Goal: Information Seeking & Learning: Learn about a topic

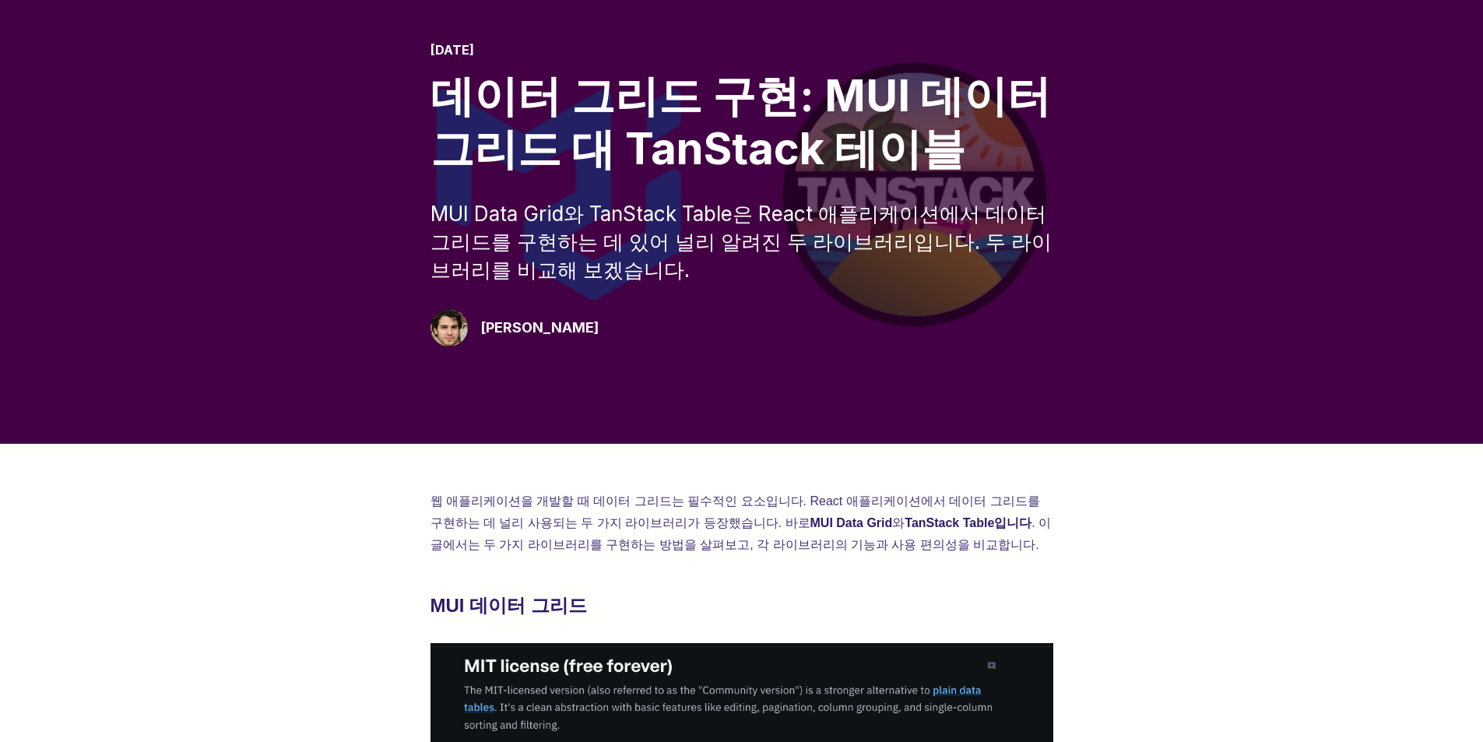
scroll to position [311, 0]
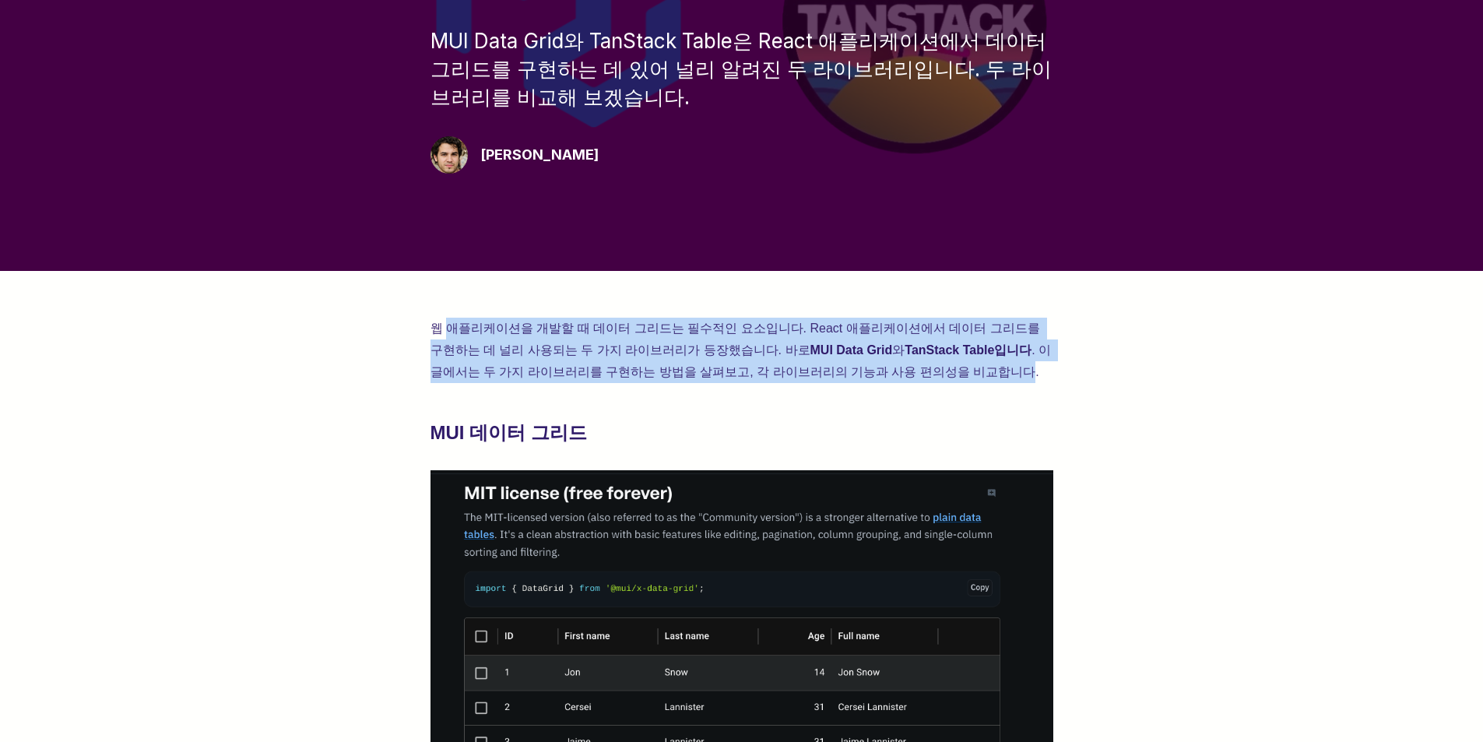
drag, startPoint x: 449, startPoint y: 328, endPoint x: 934, endPoint y: 361, distance: 486.1
click at [934, 361] on p "웹 애플리케이션을 개발할 때 데이터 그리드는 필수적인 요소입니다. React 애플리케이션에서 데이터 그리드를 구현하는 데 널리 사용되는 두 가…" at bounding box center [741, 350] width 623 height 65
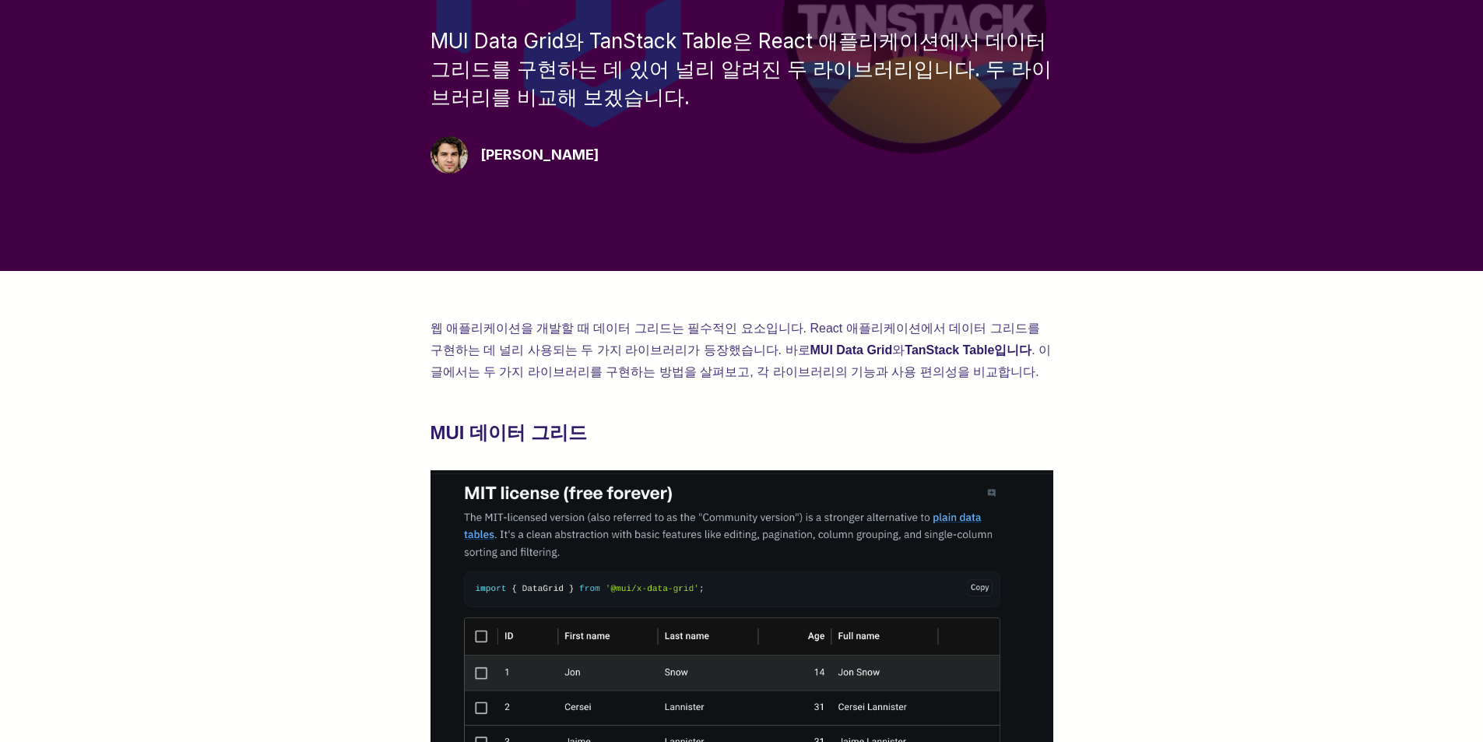
click at [950, 368] on p "웹 애플리케이션을 개발할 때 데이터 그리드는 필수적인 요소입니다. React 애플리케이션에서 데이터 그리드를 구현하는 데 널리 사용되는 두 가…" at bounding box center [741, 350] width 623 height 65
drag, startPoint x: 950, startPoint y: 374, endPoint x: 407, endPoint y: 334, distance: 544.7
click at [923, 431] on h2 "MUI 데이터 그리드" at bounding box center [741, 432] width 623 height 25
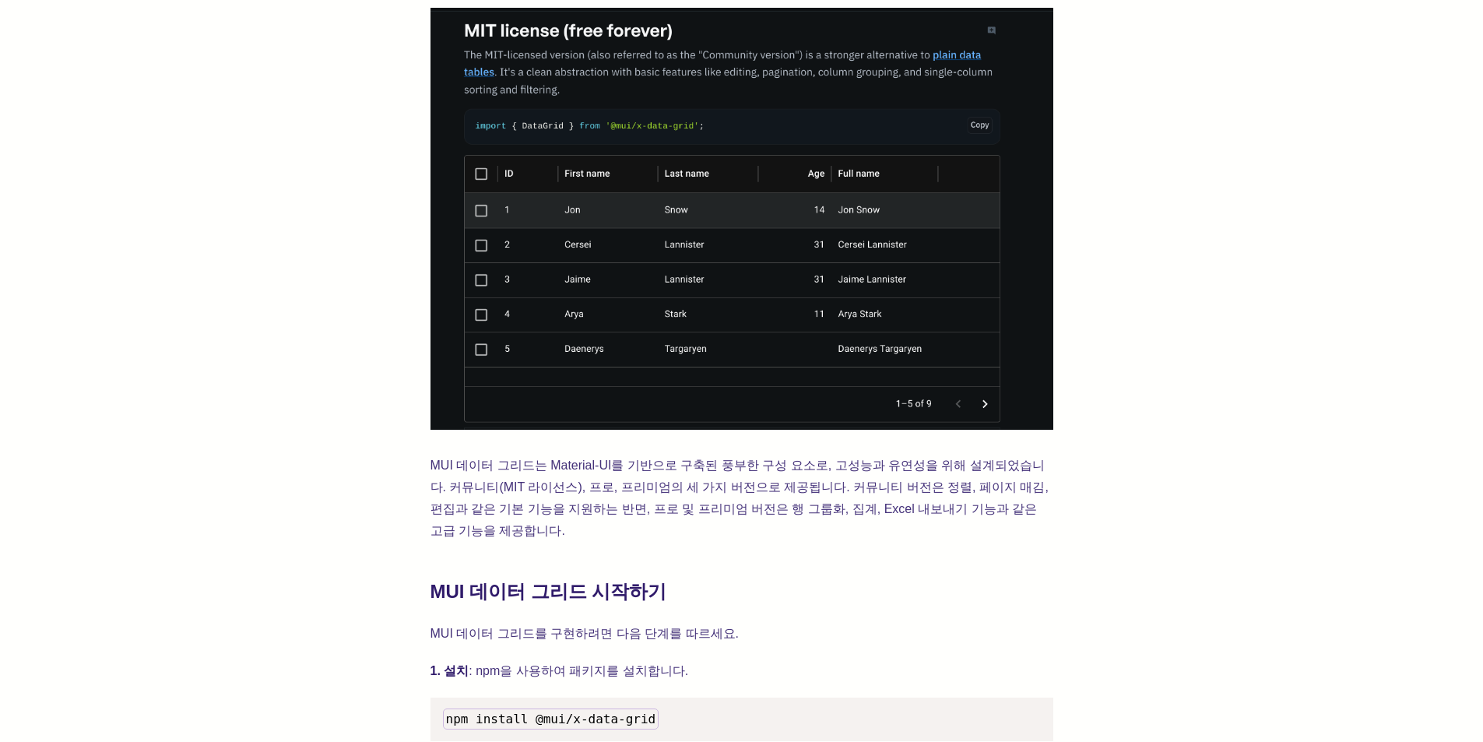
scroll to position [1012, 0]
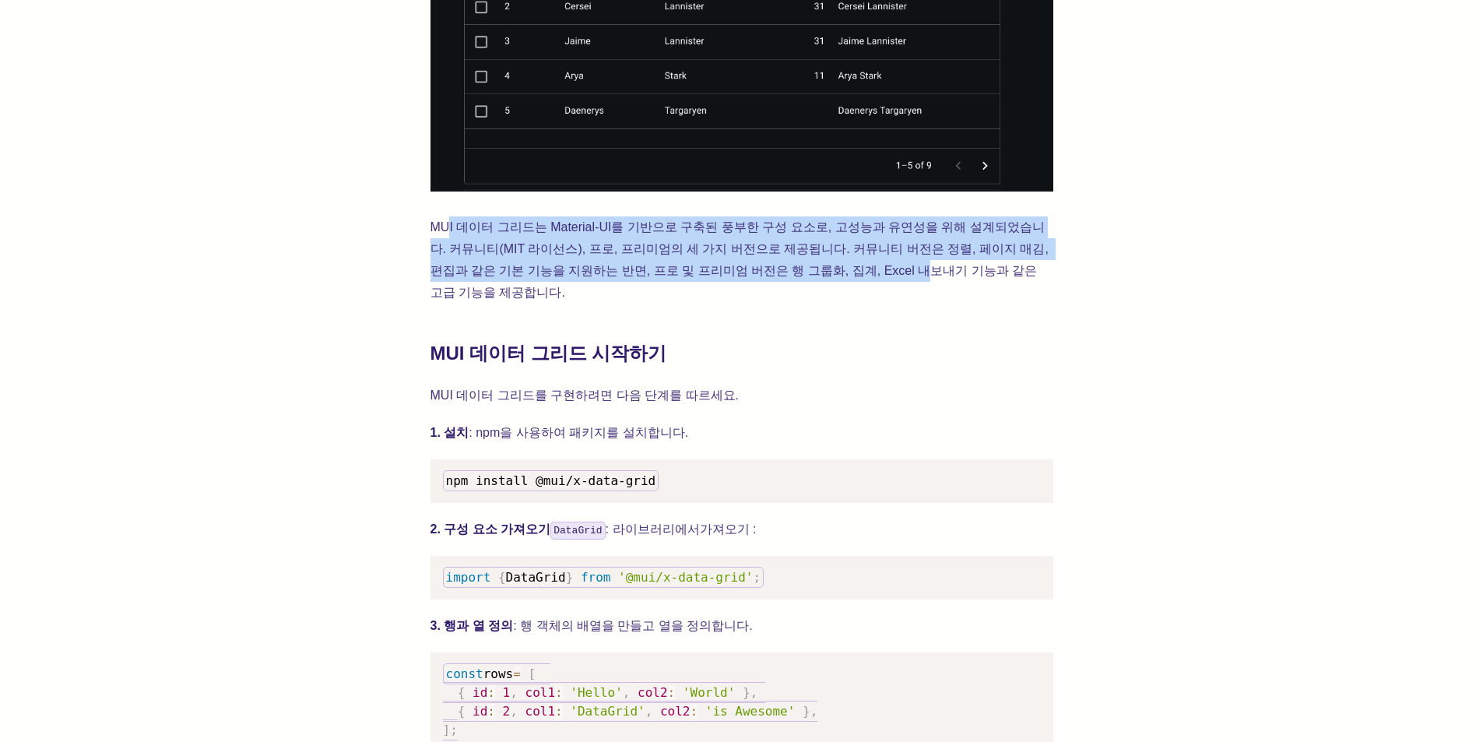
drag, startPoint x: 448, startPoint y: 228, endPoint x: 700, endPoint y: 391, distance: 300.1
click at [820, 270] on font "MUI 데이터 그리드는 Material-UI를 기반으로 구축된 풍부한 구성 요소로, 고성능과 유연성을 위해 설계되었습니다. 커뮤니티(MIT 라…" at bounding box center [741, 259] width 622 height 79
click at [481, 251] on font "MUI 데이터 그리드는 Material-UI를 기반으로 구축된 풍부한 구성 요소로, 고성능과 유연성을 위해 설계되었습니다. 커뮤니티(MIT 라…" at bounding box center [741, 259] width 622 height 79
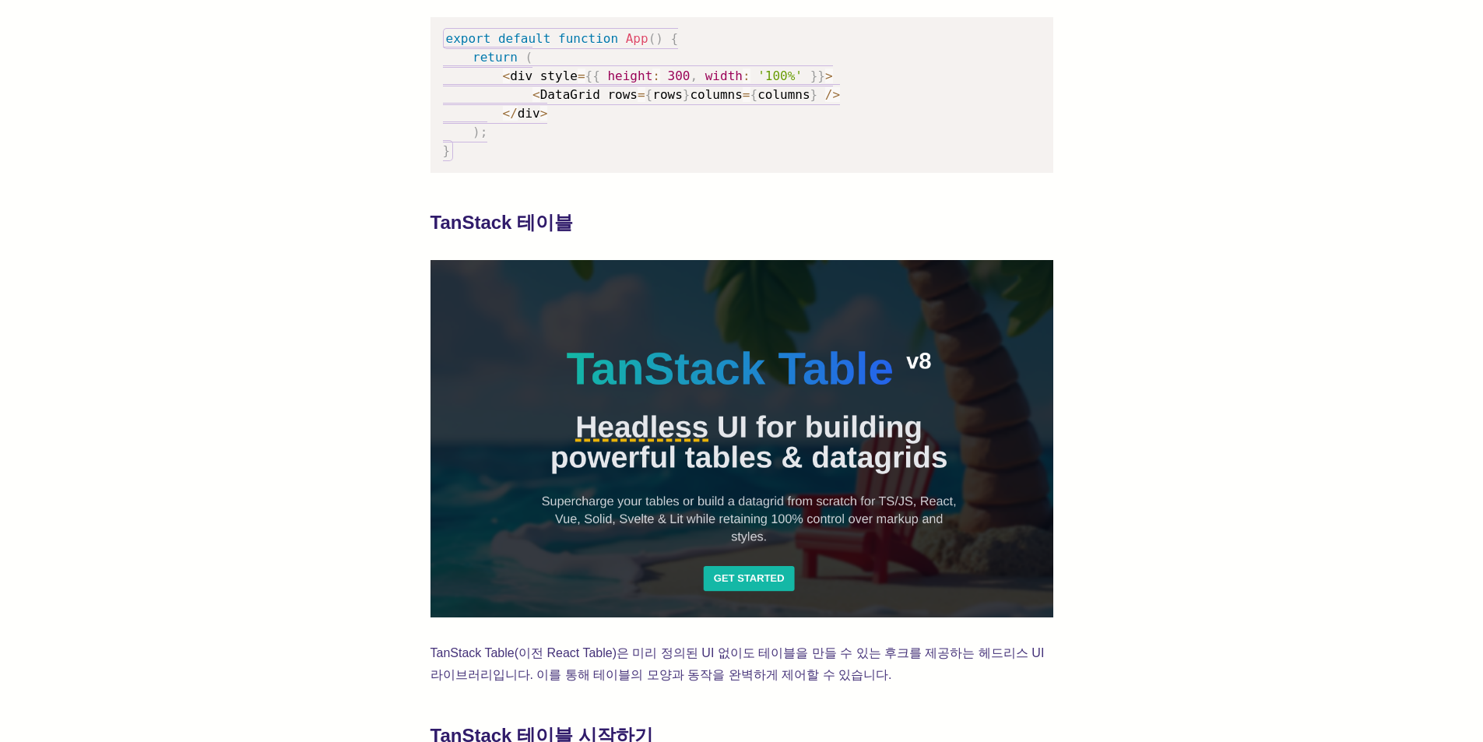
scroll to position [2024, 0]
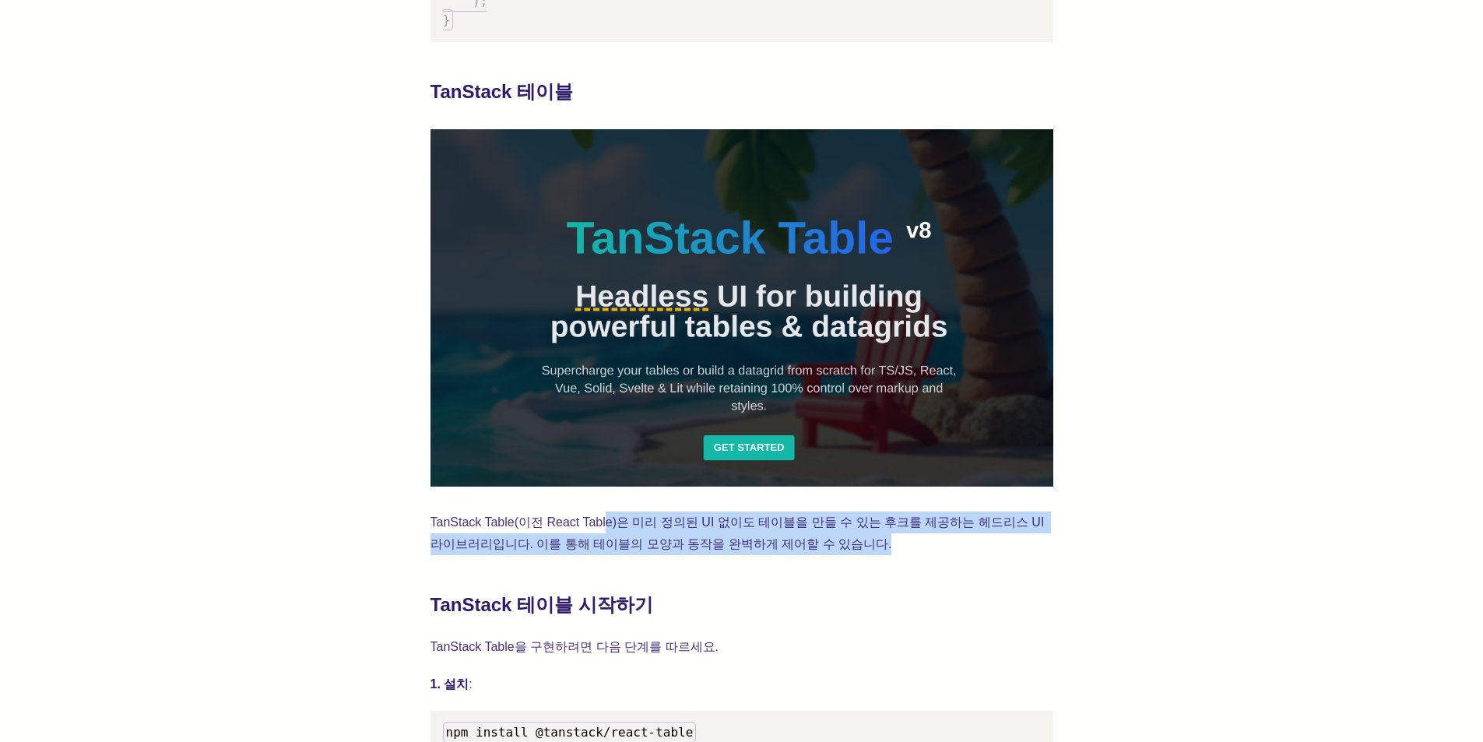
drag, startPoint x: 607, startPoint y: 499, endPoint x: 896, endPoint y: 516, distance: 289.3
click at [896, 516] on p "TanStack Table(이전 React Table)은 미리 정의된 UI 없이도 테이블을 만들 수 있는 후크를 제공하는 헤드리스 UI 라이브…" at bounding box center [741, 533] width 623 height 44
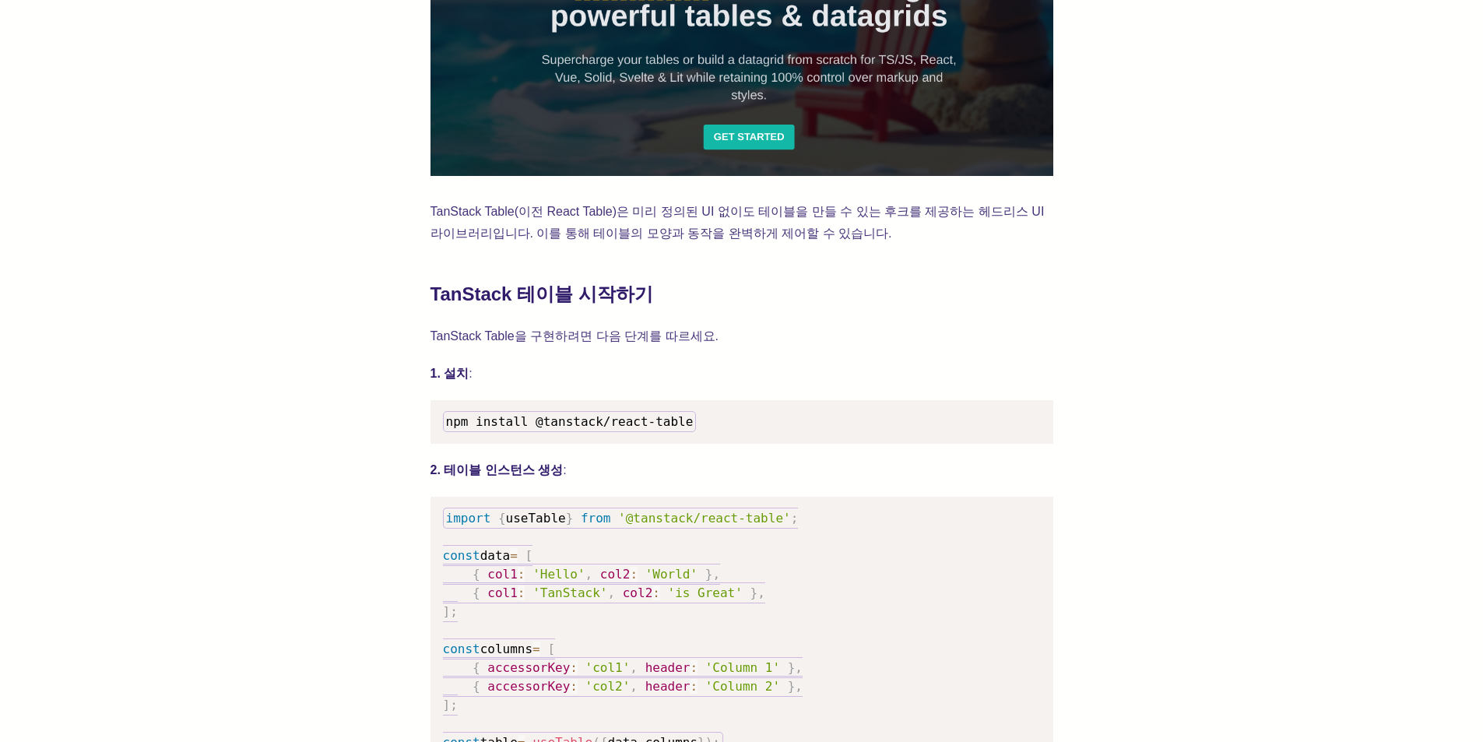
scroll to position [2335, 0]
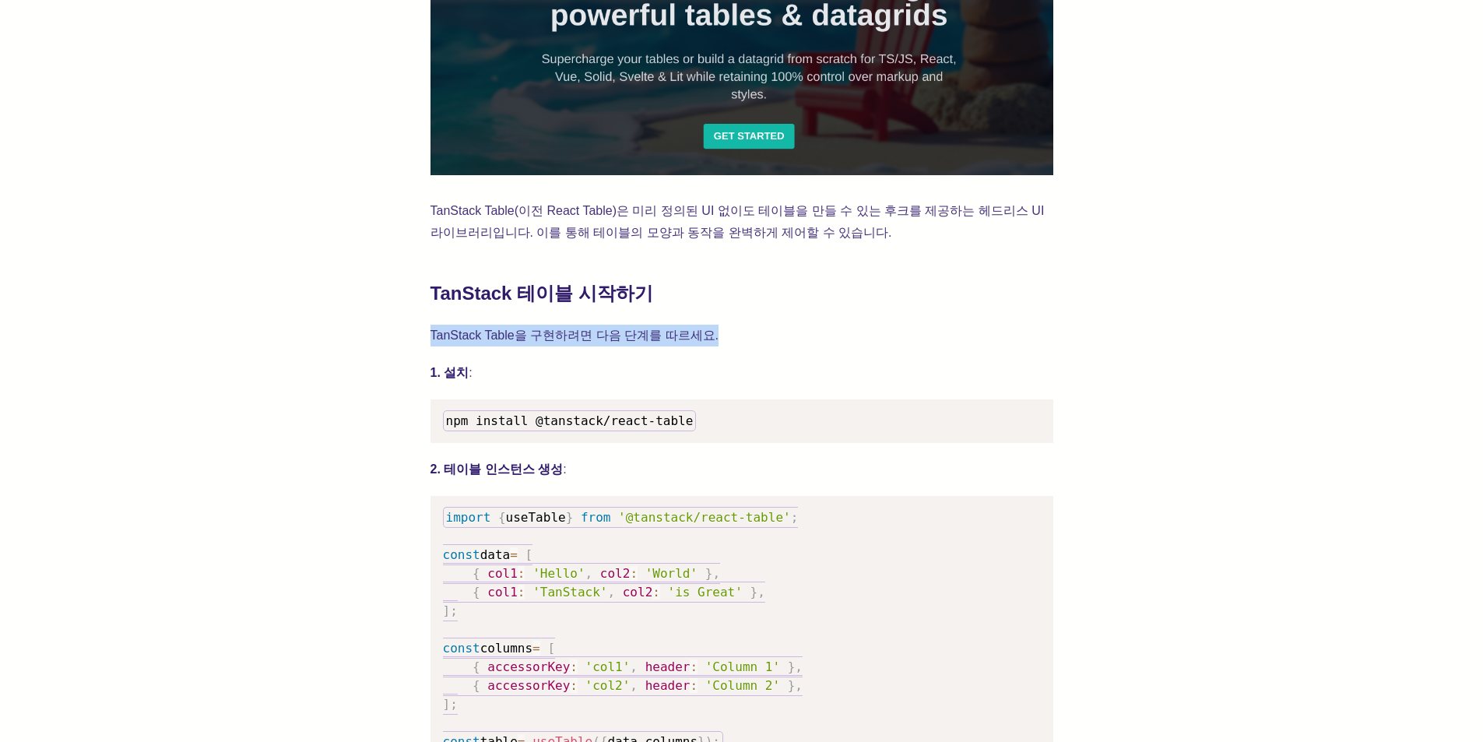
drag, startPoint x: 378, startPoint y: 304, endPoint x: 749, endPoint y: 306, distance: 370.5
click at [746, 304] on div "웹 애플리케이션을 개발할 때 데이터 그리드는 필수적인 요소입니다. React 애플리케이션에서 데이터 그리드를 구현하는 데 널리 사용되는 두 가…" at bounding box center [741, 326] width 1358 height 4159
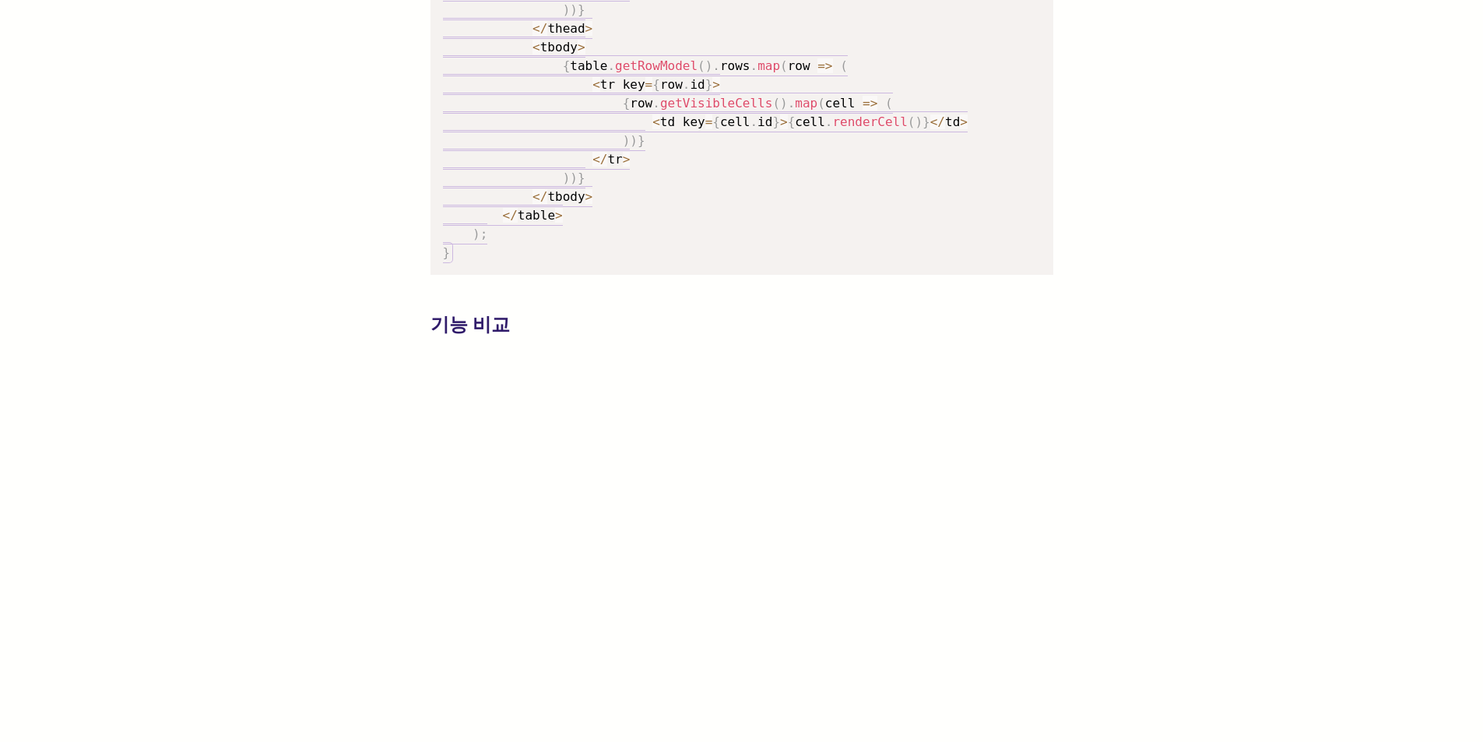
scroll to position [3580, 0]
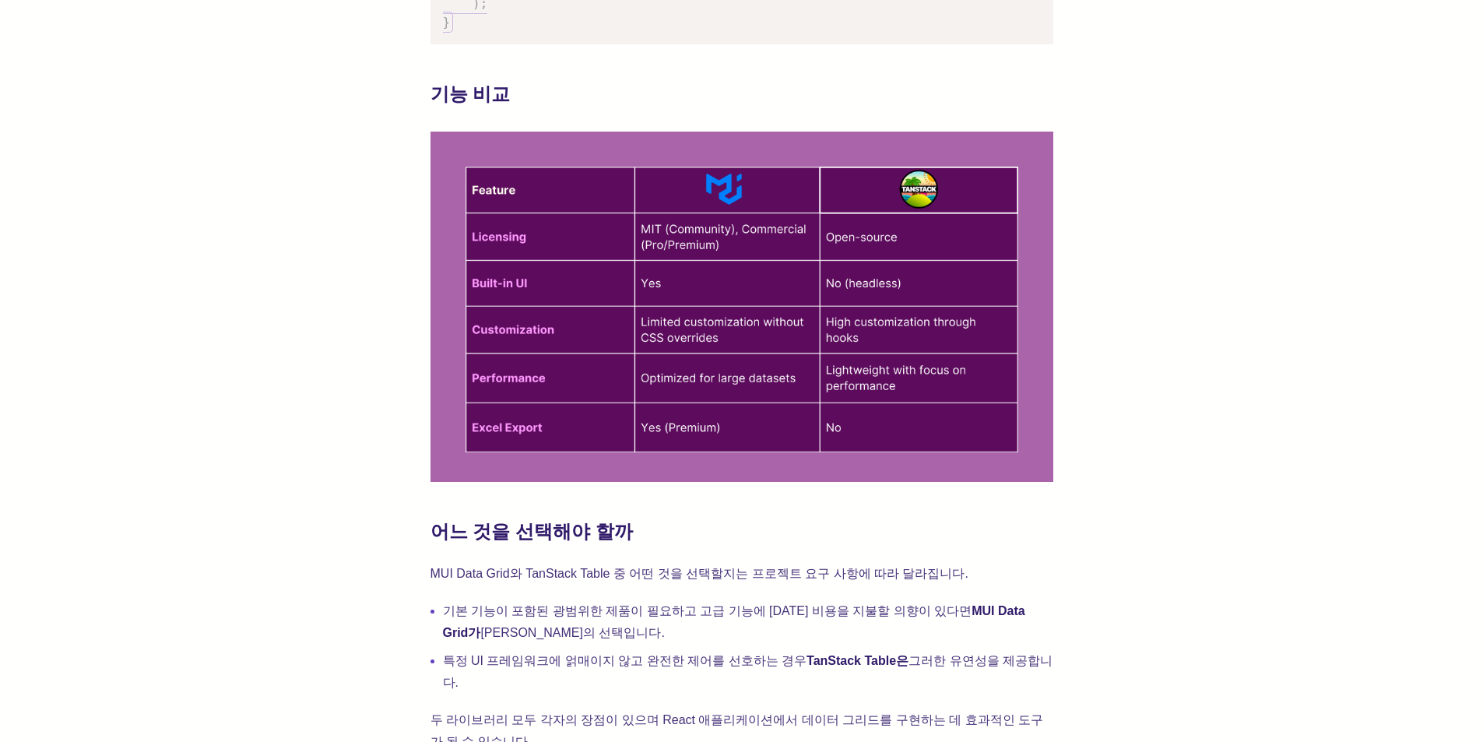
drag, startPoint x: 1159, startPoint y: 240, endPoint x: 1094, endPoint y: 382, distance: 156.4
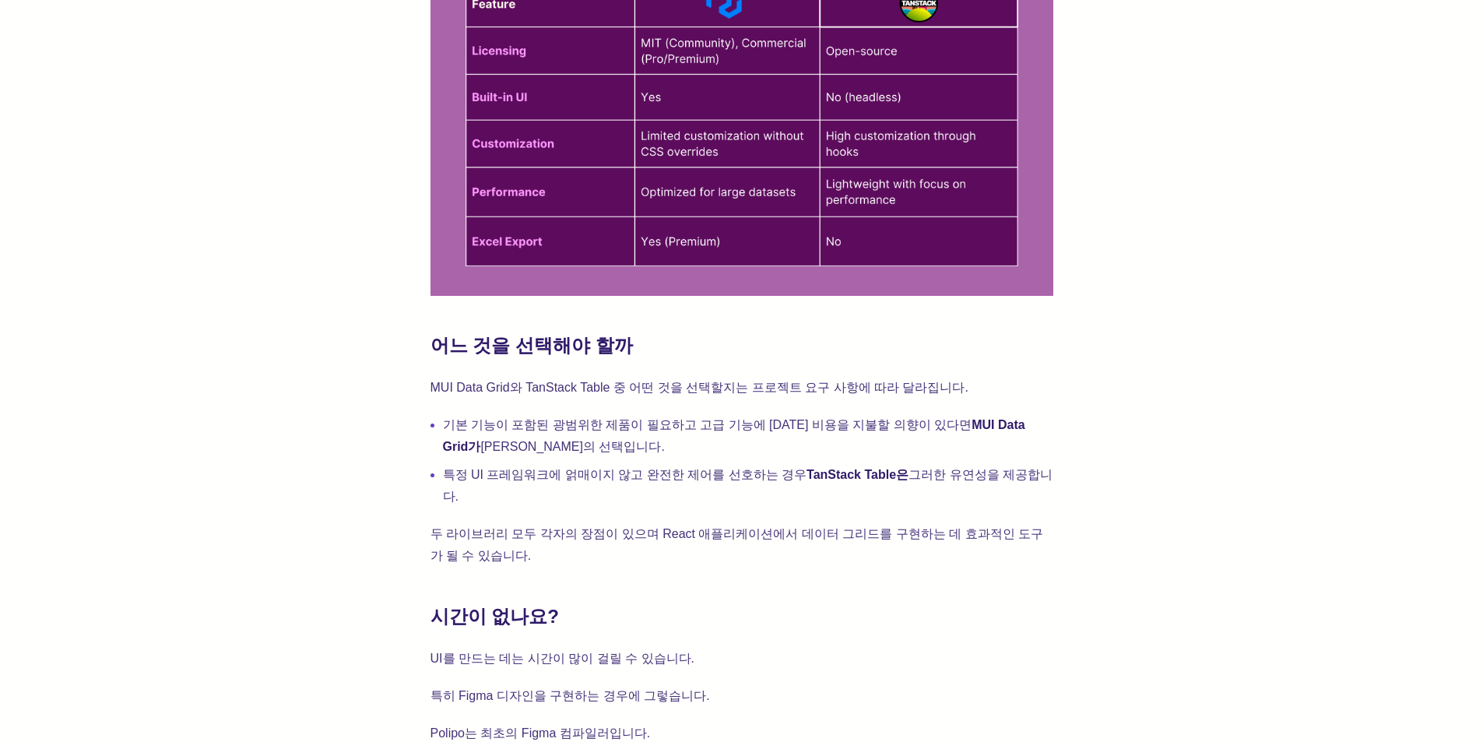
scroll to position [3969, 0]
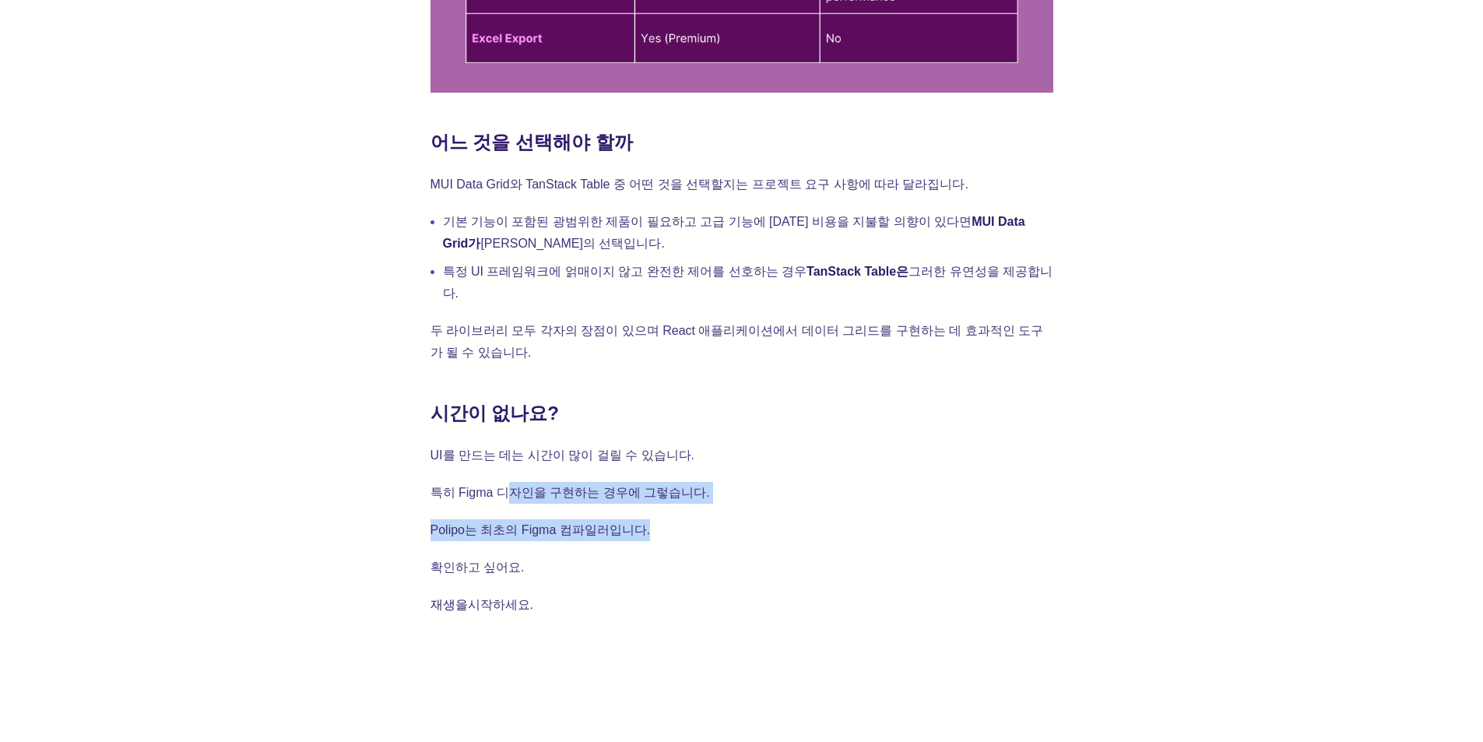
drag, startPoint x: 511, startPoint y: 439, endPoint x: 820, endPoint y: 484, distance: 312.3
click at [820, 519] on p "Polipo는 최초의 Figma 컴파일러입니다." at bounding box center [741, 530] width 623 height 22
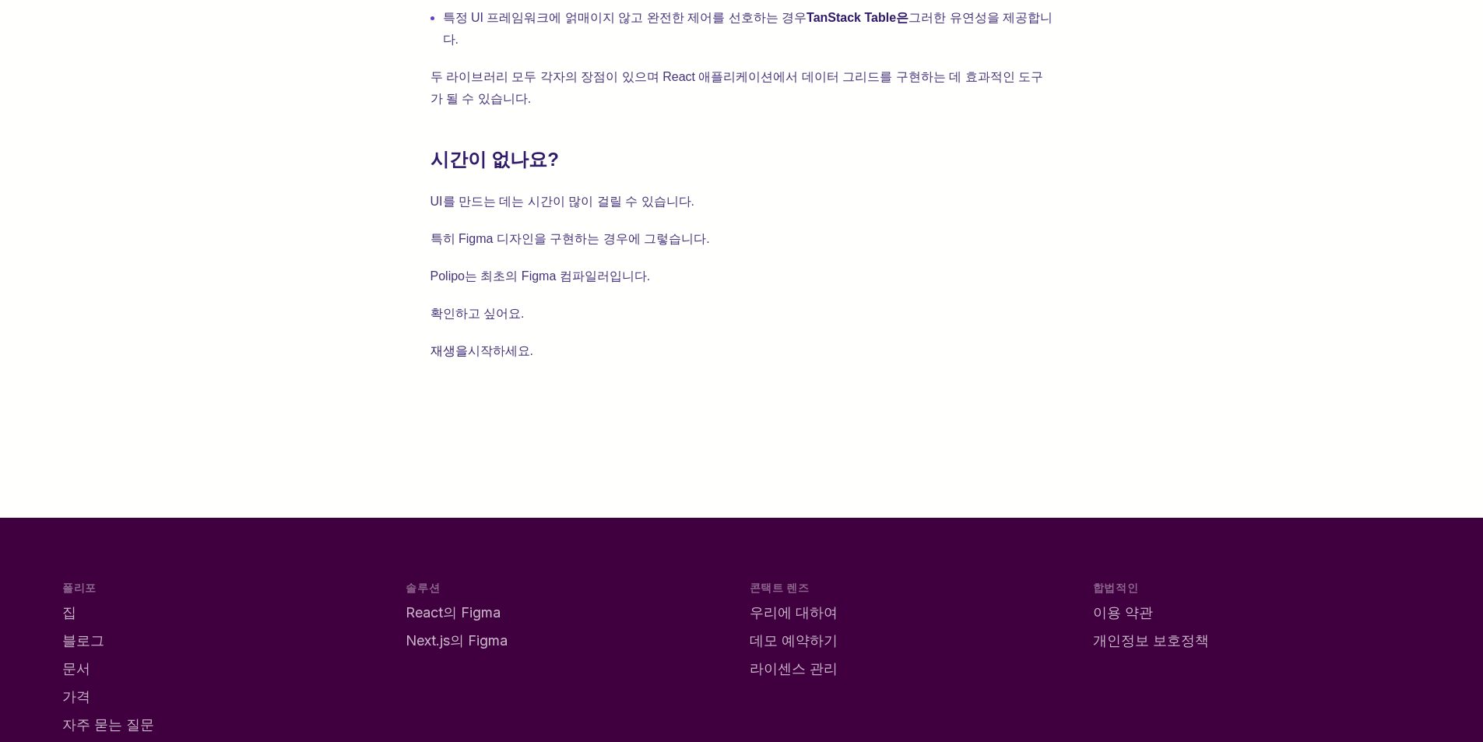
scroll to position [4046, 0]
